Goal: Transaction & Acquisition: Purchase product/service

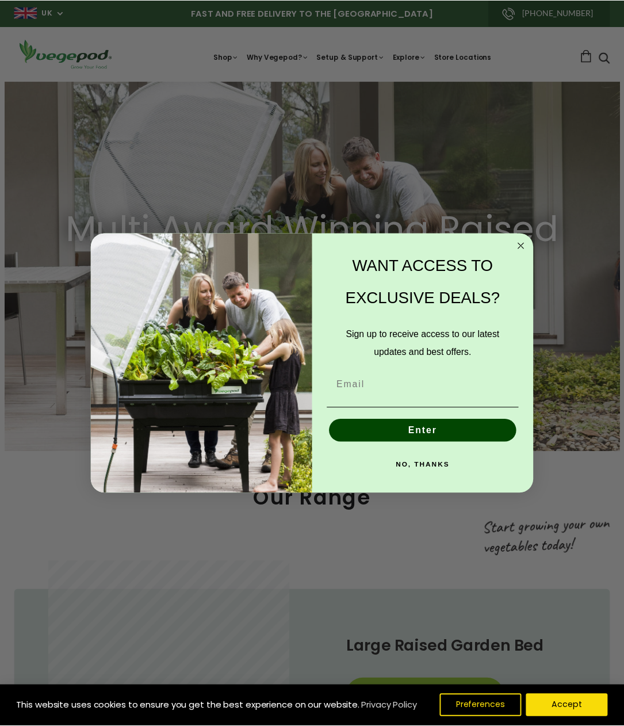
scroll to position [0, 198]
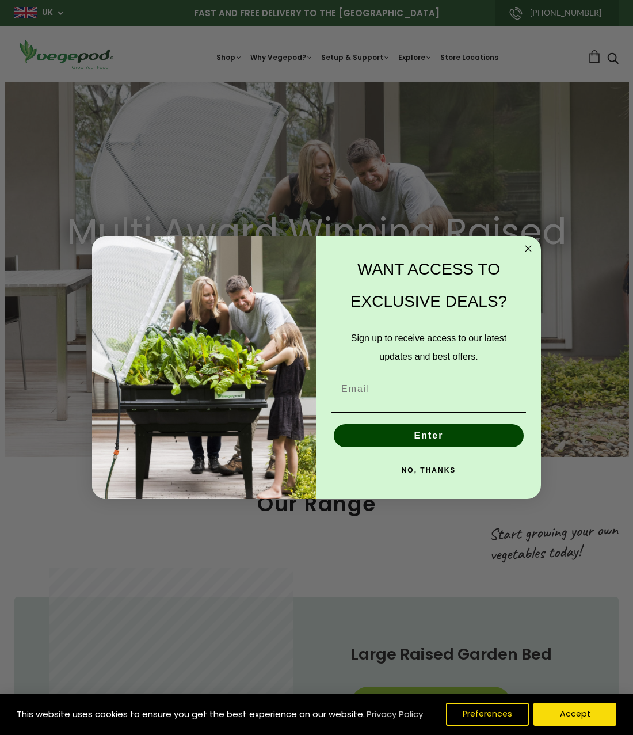
click at [529, 249] on circle "Close dialog" at bounding box center [528, 248] width 13 height 13
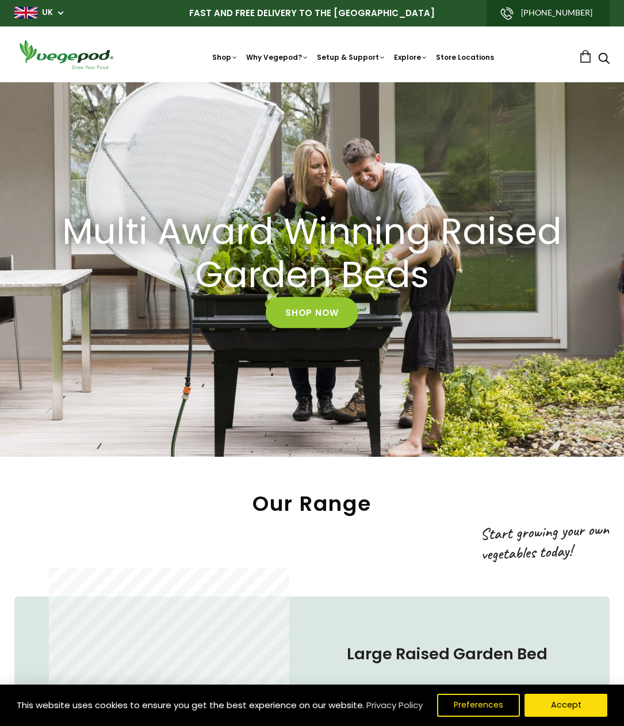
scroll to position [0, 586]
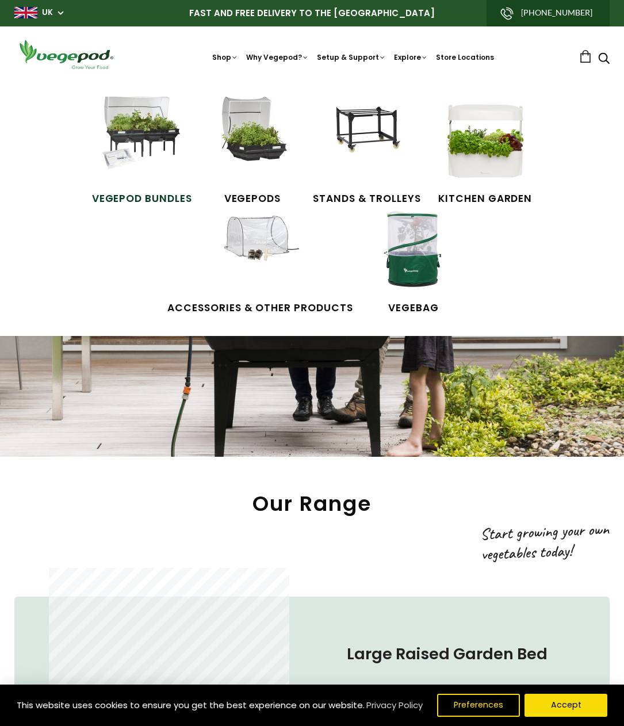
click at [156, 198] on span "Vegepod Bundles" at bounding box center [142, 199] width 100 height 15
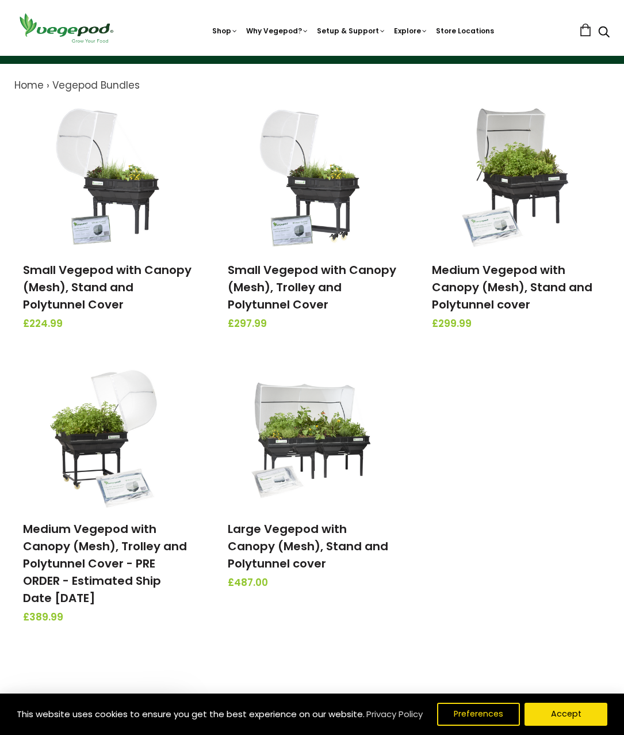
scroll to position [58, 0]
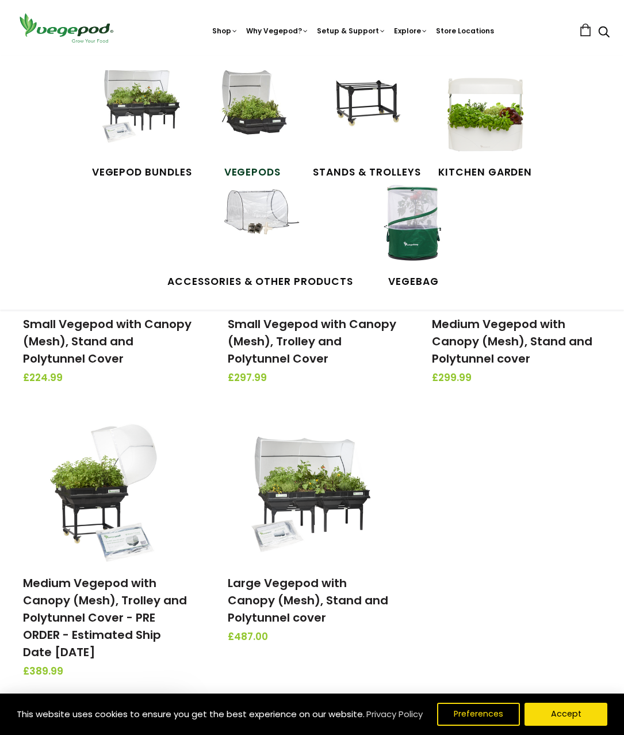
click at [257, 170] on span "Vegepods" at bounding box center [252, 172] width 86 height 15
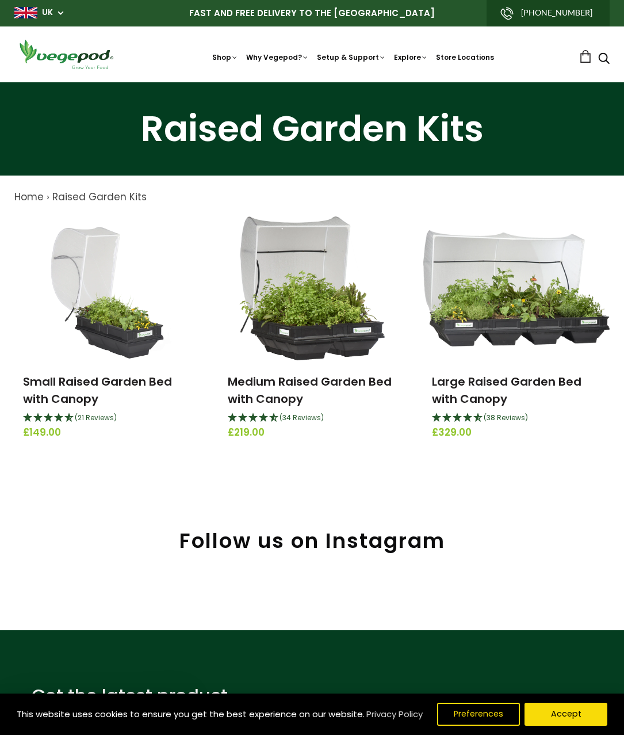
click at [507, 499] on div "Raised Garden Kits Home › Raised Garden Kits Raised Garden Kits ﻿Discover our s…" at bounding box center [312, 330] width 624 height 497
click at [530, 128] on h1 "Raised Garden Kits" at bounding box center [311, 129] width 595 height 36
click at [526, 125] on h1 "Raised Garden Kits" at bounding box center [311, 129] width 595 height 36
click at [561, 715] on button "Accept" at bounding box center [566, 714] width 88 height 24
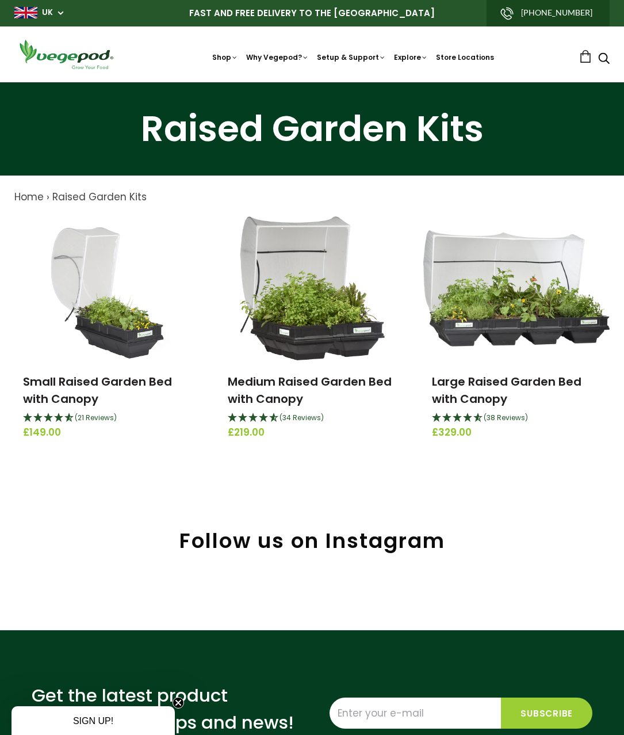
click at [494, 514] on div "Raised Garden Kits Home › Raised Garden Kits Raised Garden Kits ﻿Discover our s…" at bounding box center [312, 330] width 624 height 497
